Goal: Find specific page/section: Find specific page/section

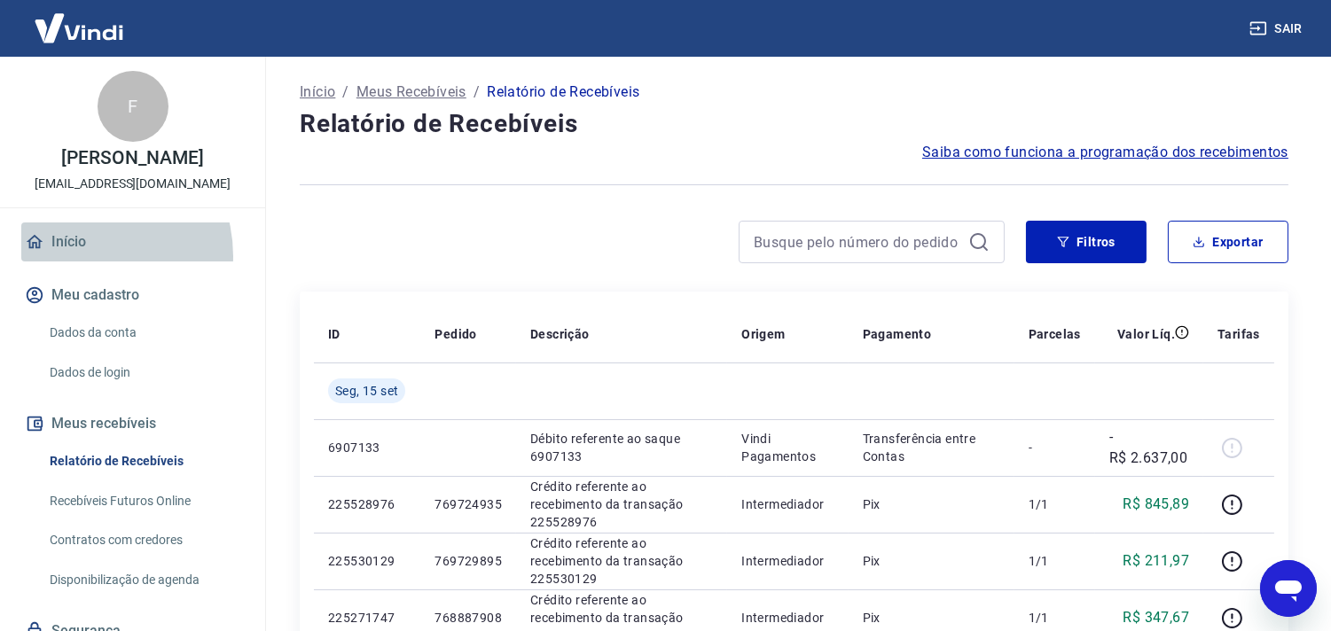
click at [80, 262] on link "Início" at bounding box center [132, 242] width 223 height 39
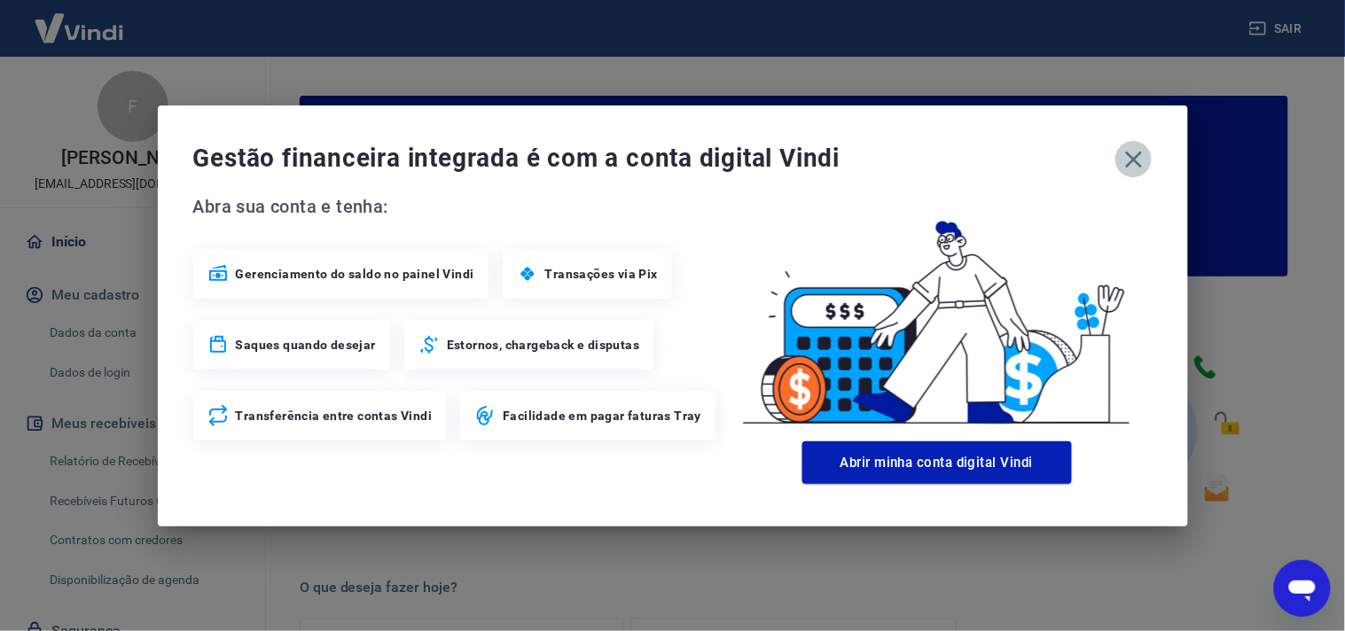
click at [1126, 158] on icon "button" at bounding box center [1134, 159] width 28 height 28
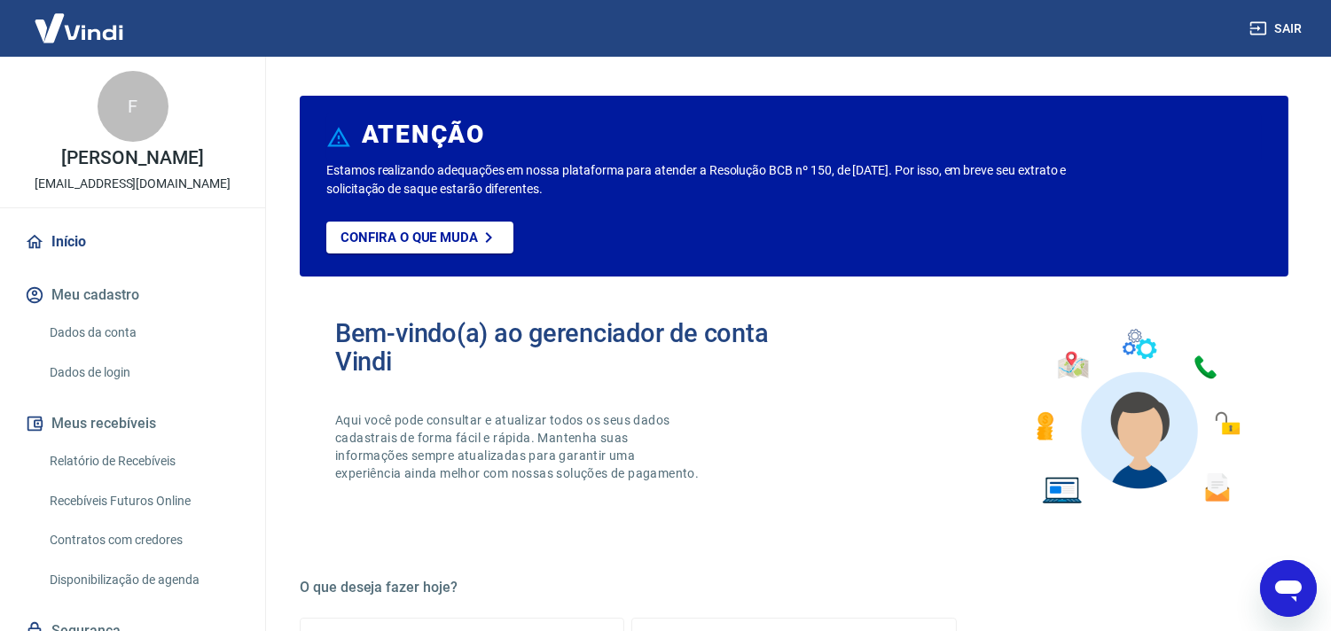
click at [109, 480] on link "Relatório de Recebíveis" at bounding box center [143, 461] width 201 height 36
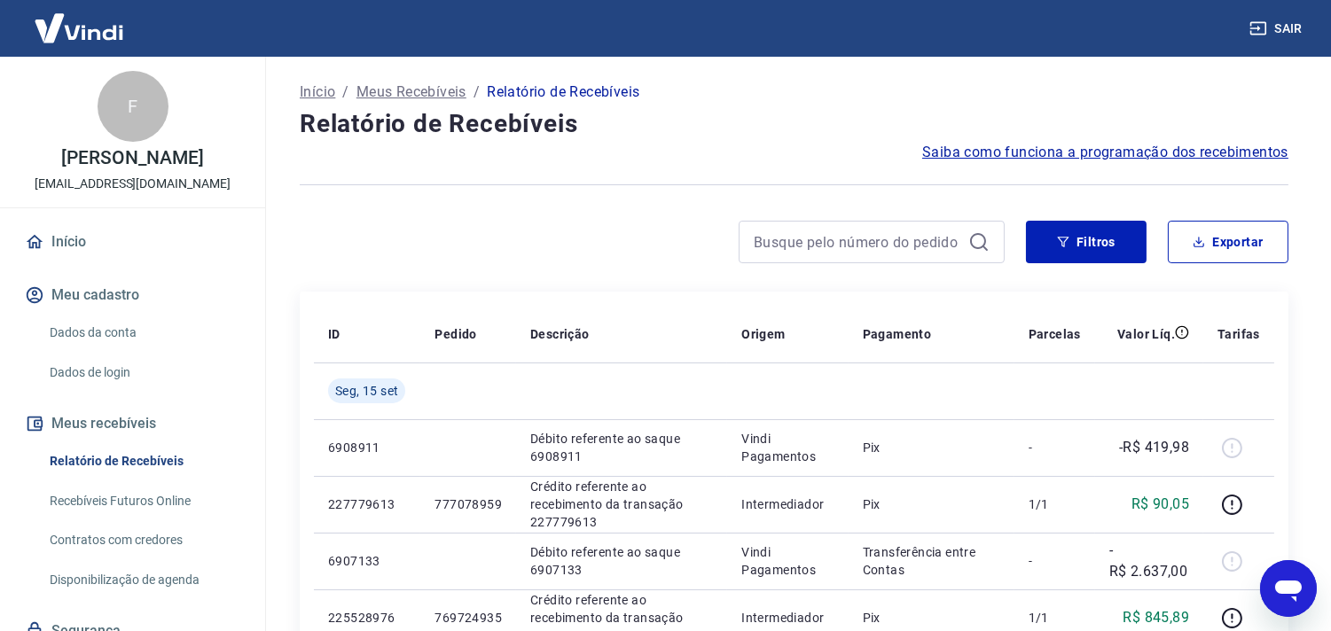
click at [101, 252] on link "Início" at bounding box center [132, 242] width 223 height 39
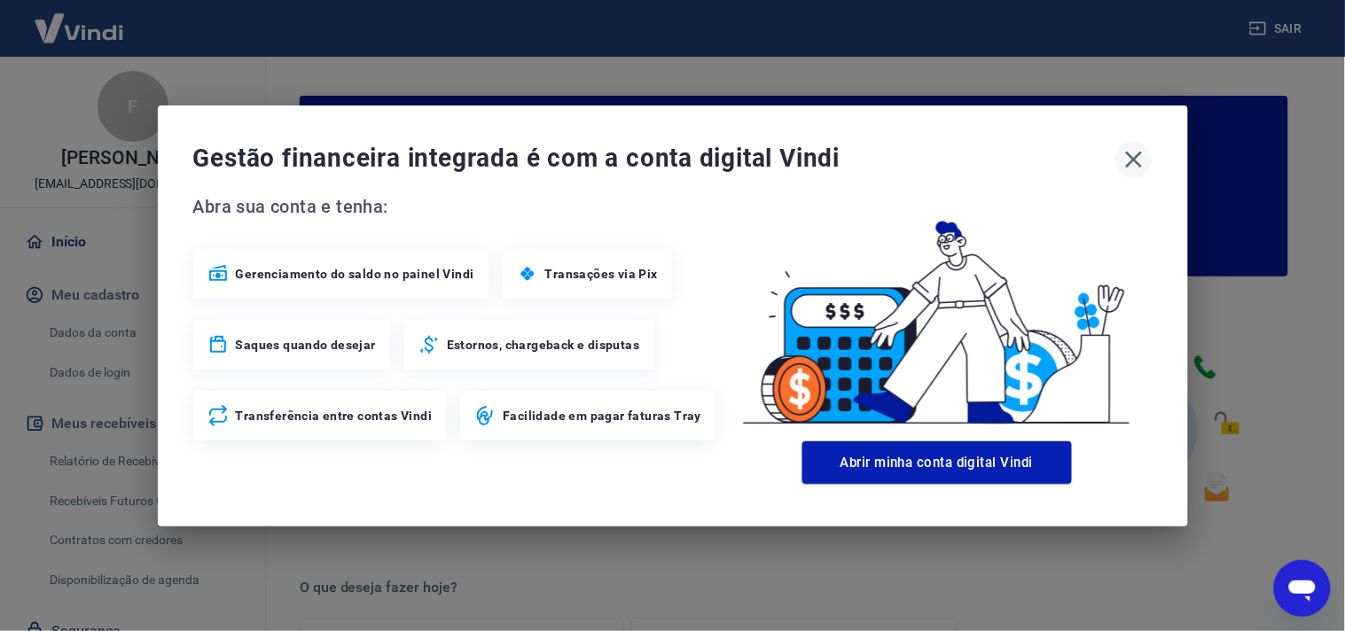
click at [1140, 154] on icon "button" at bounding box center [1134, 159] width 28 height 28
